Goal: Information Seeking & Learning: Understand process/instructions

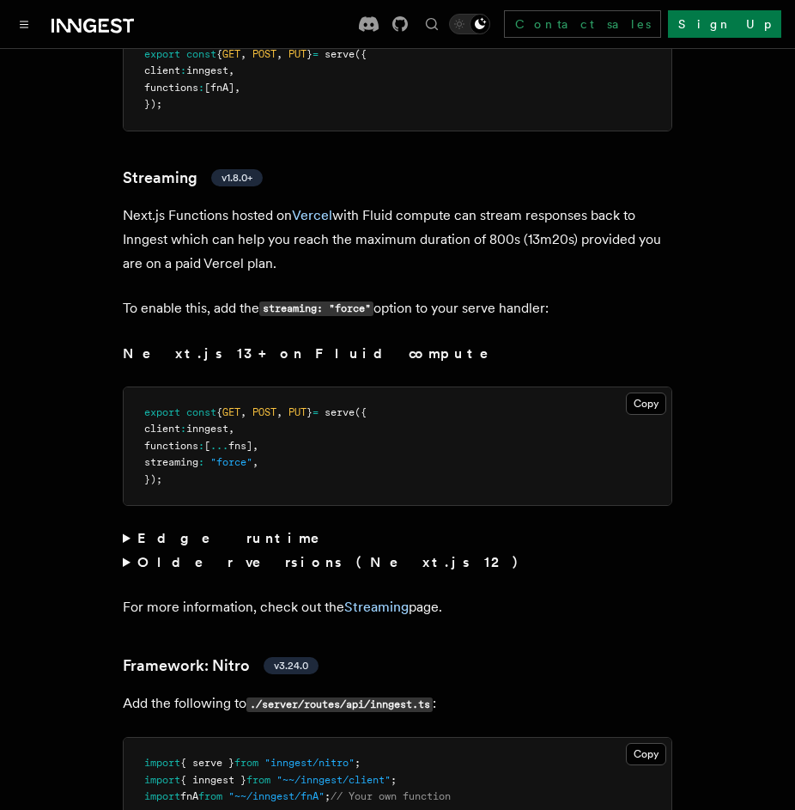
scroll to position [11337, 0]
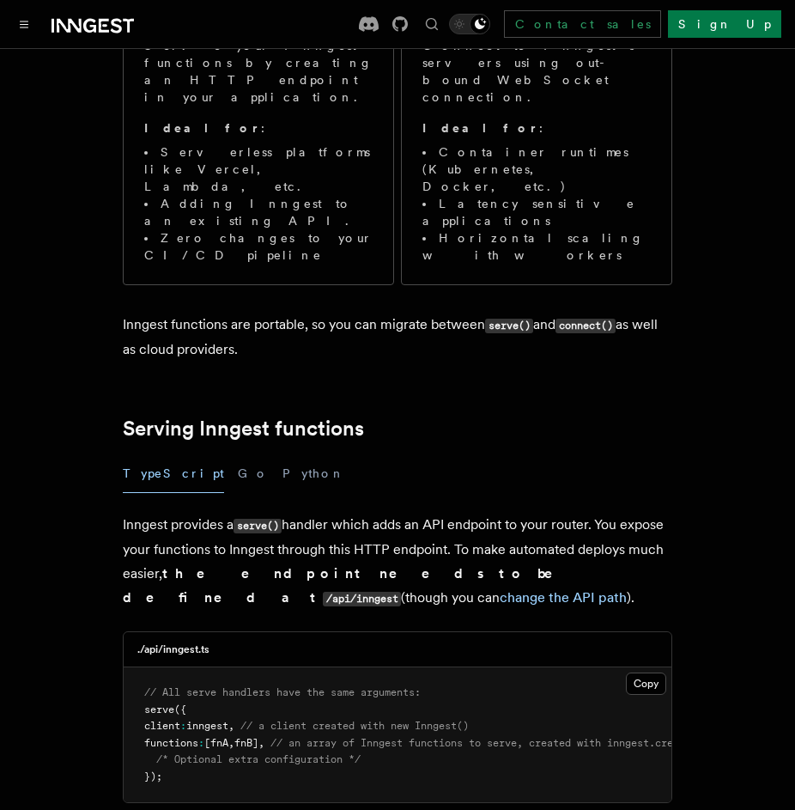
scroll to position [0, 0]
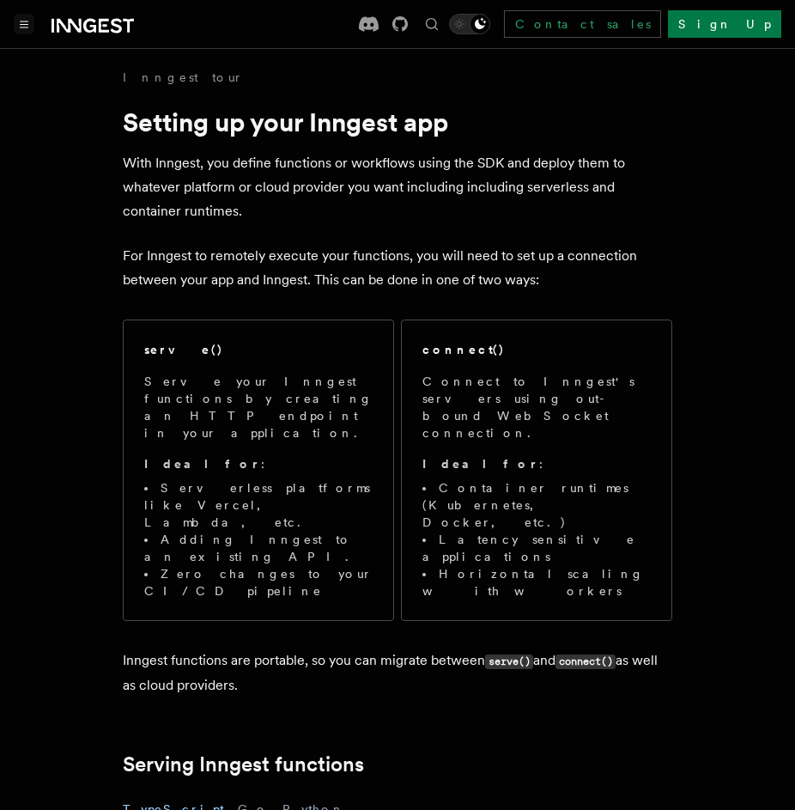
click at [23, 28] on button "Toggle navigation" at bounding box center [24, 24] width 21 height 21
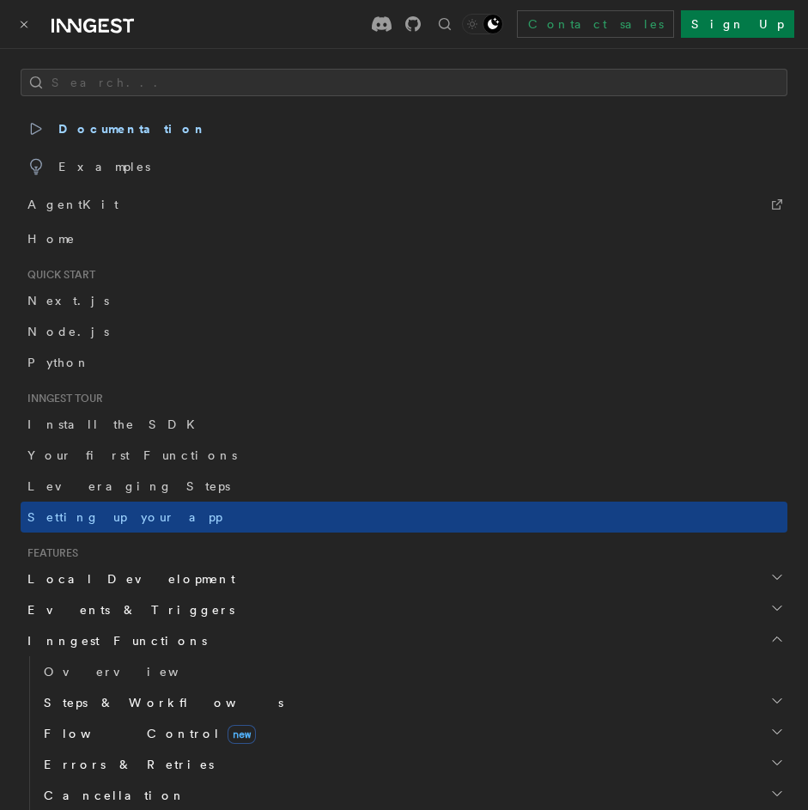
click at [102, 577] on span "Local Development" at bounding box center [128, 578] width 215 height 17
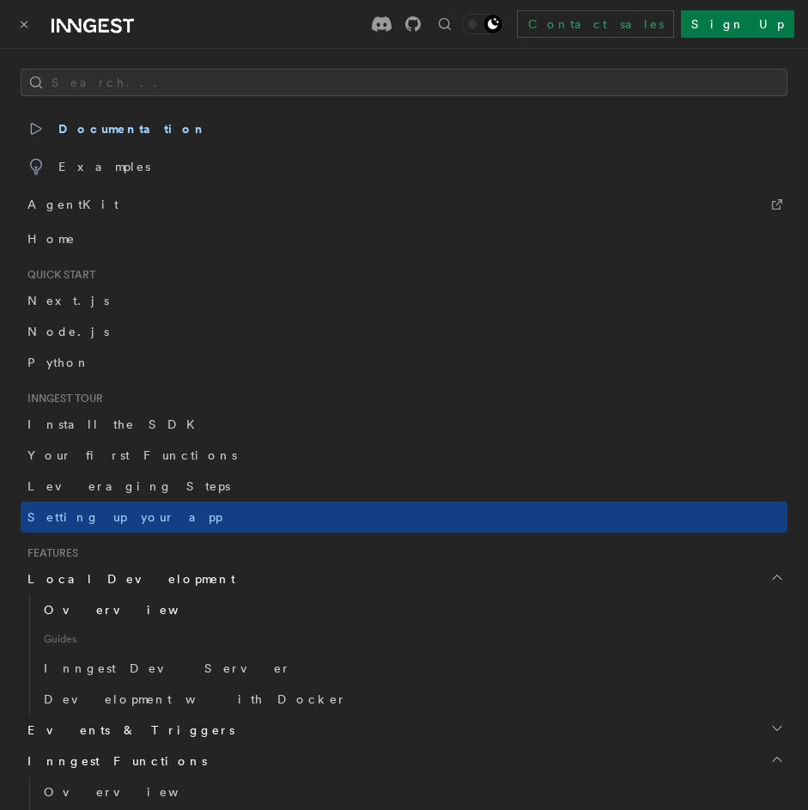
click at [94, 611] on span "Overview" at bounding box center [132, 610] width 177 height 14
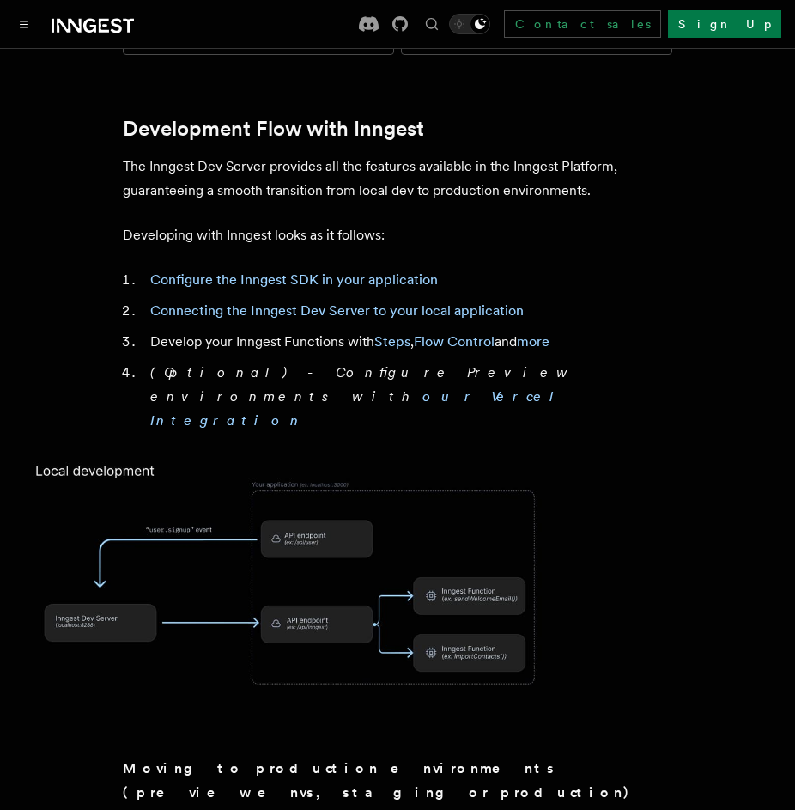
scroll to position [824, 0]
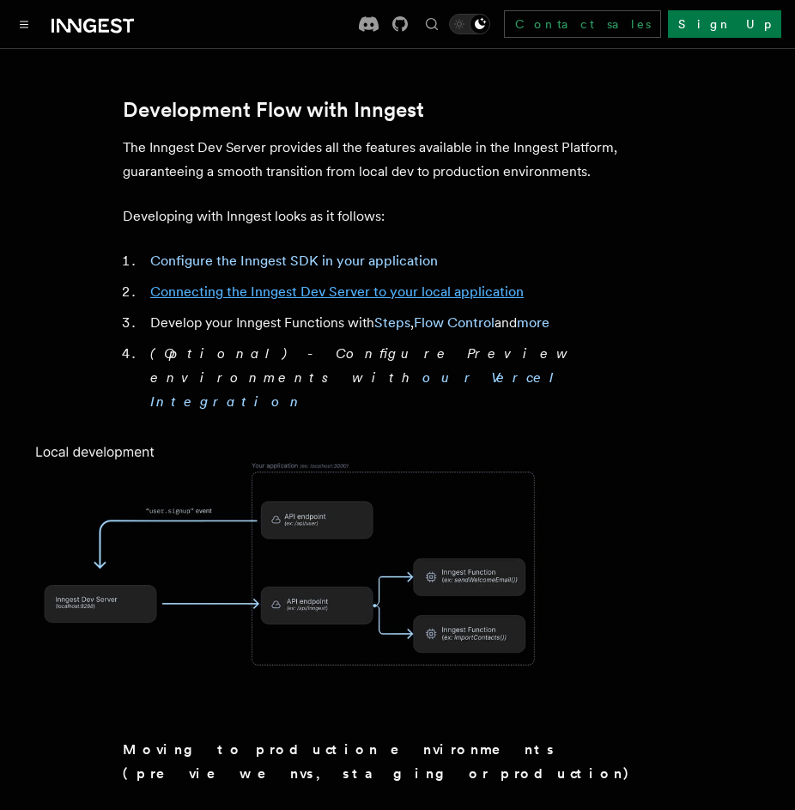
click at [404, 283] on link "Connecting the Inngest Dev Server to your local application" at bounding box center [337, 291] width 374 height 16
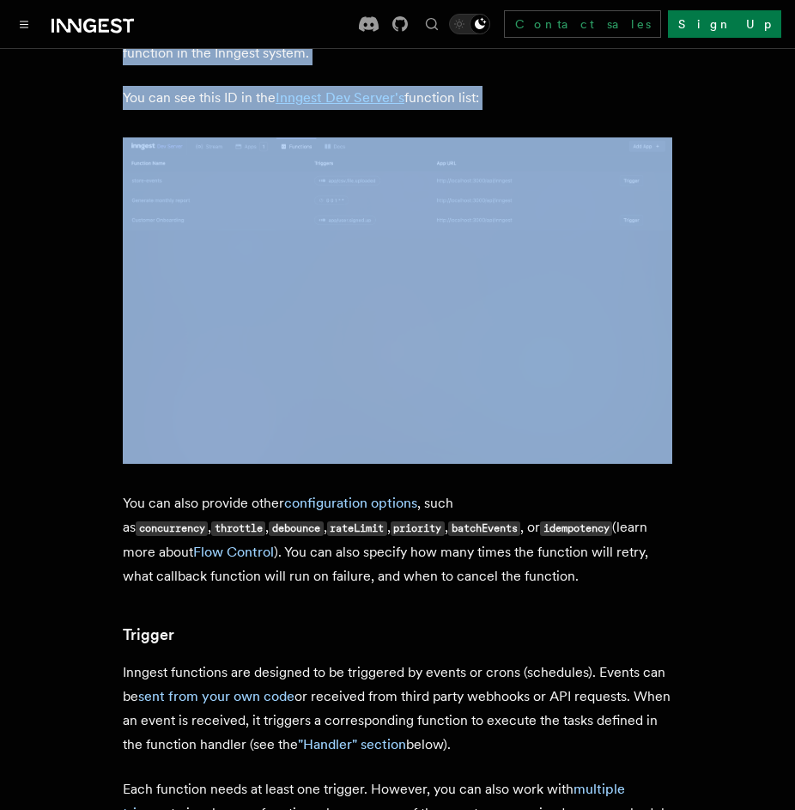
scroll to position [1237, 0]
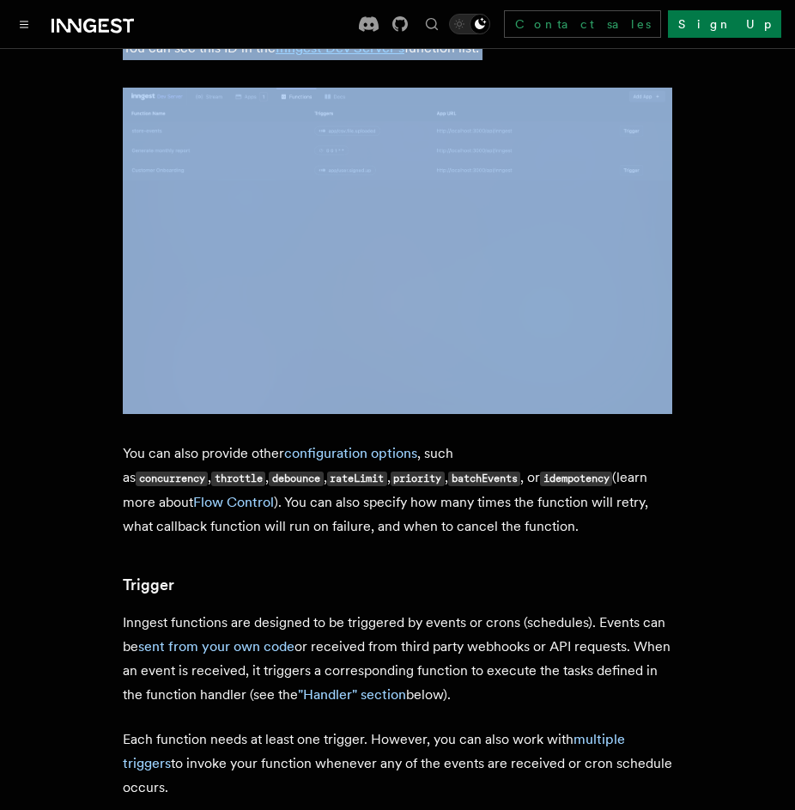
drag, startPoint x: 115, startPoint y: 109, endPoint x: 586, endPoint y: 360, distance: 533.3
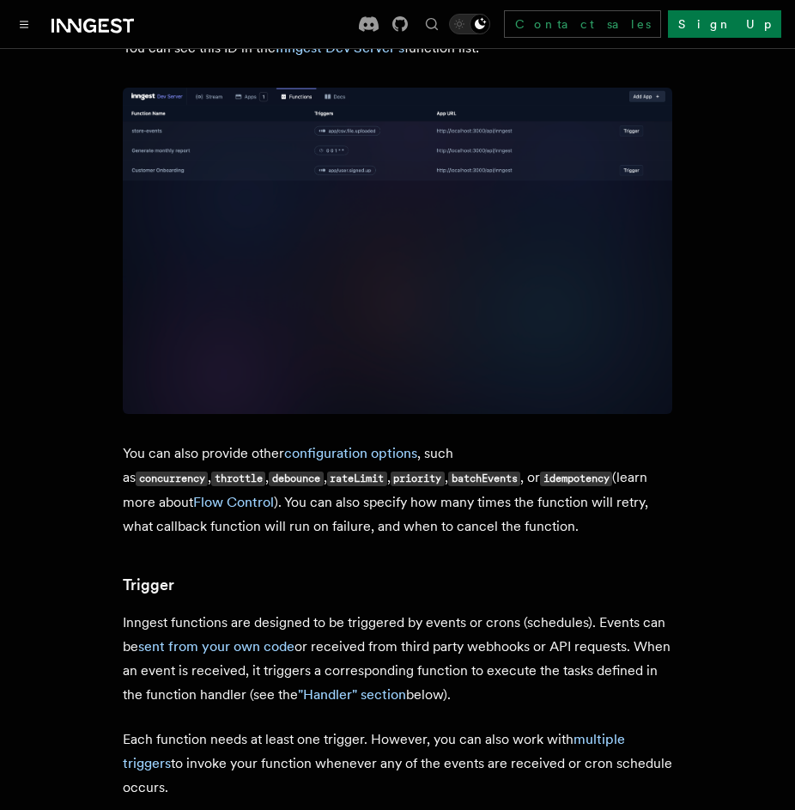
click at [591, 573] on h3 "Trigger" at bounding box center [398, 585] width 550 height 24
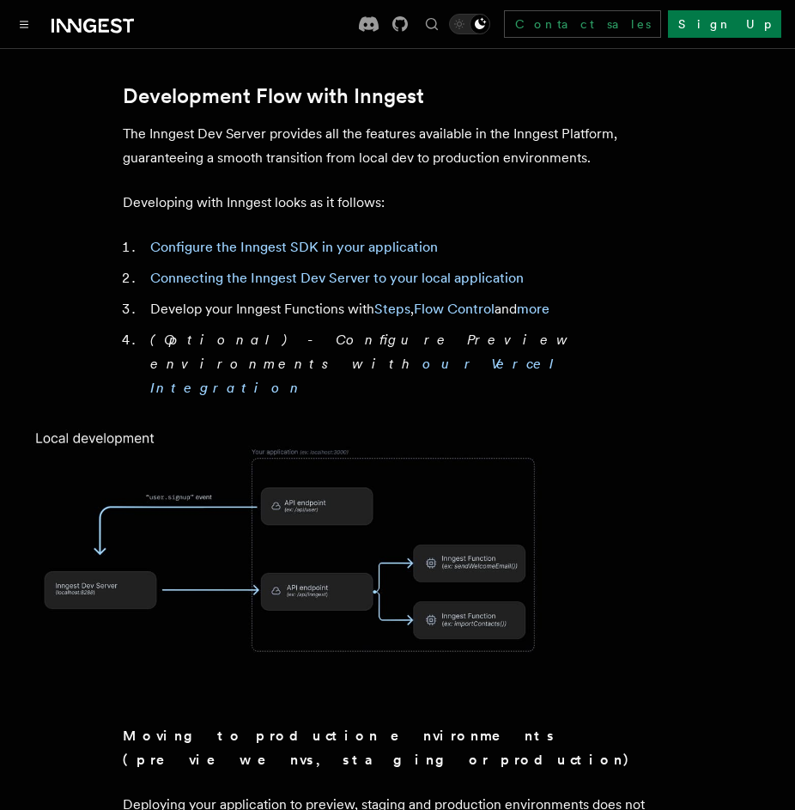
scroll to position [721, 0]
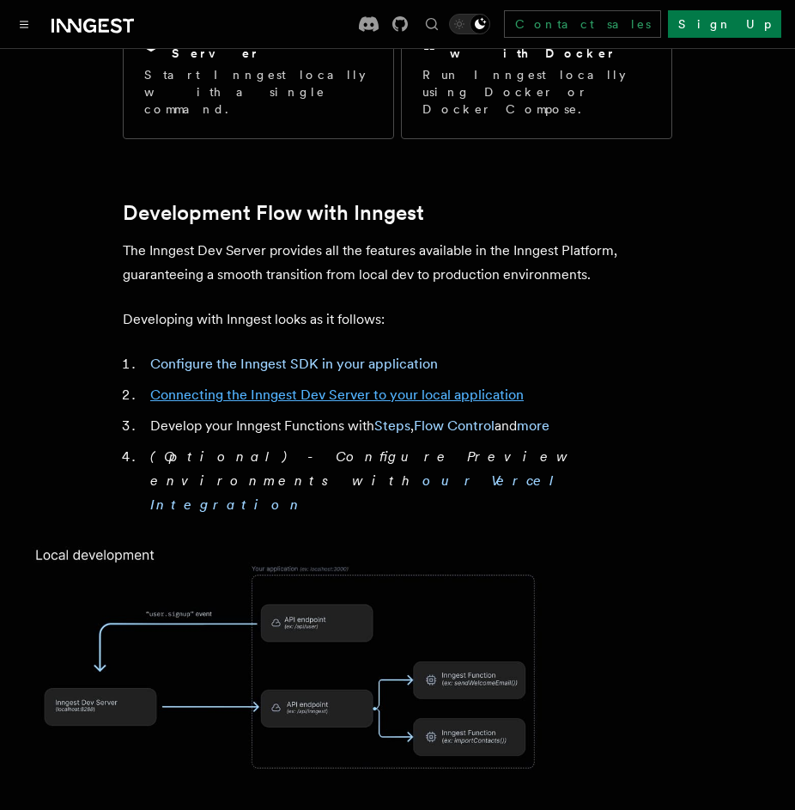
click at [301, 386] on link "Connecting the Inngest Dev Server to your local application" at bounding box center [337, 394] width 374 height 16
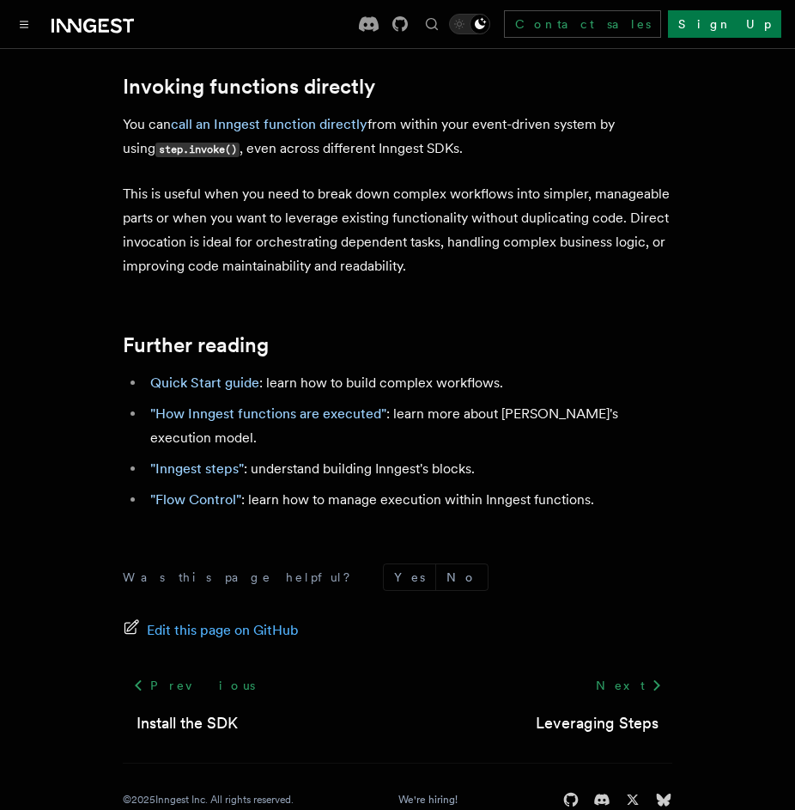
scroll to position [3654, 0]
